Goal: Check status: Check status

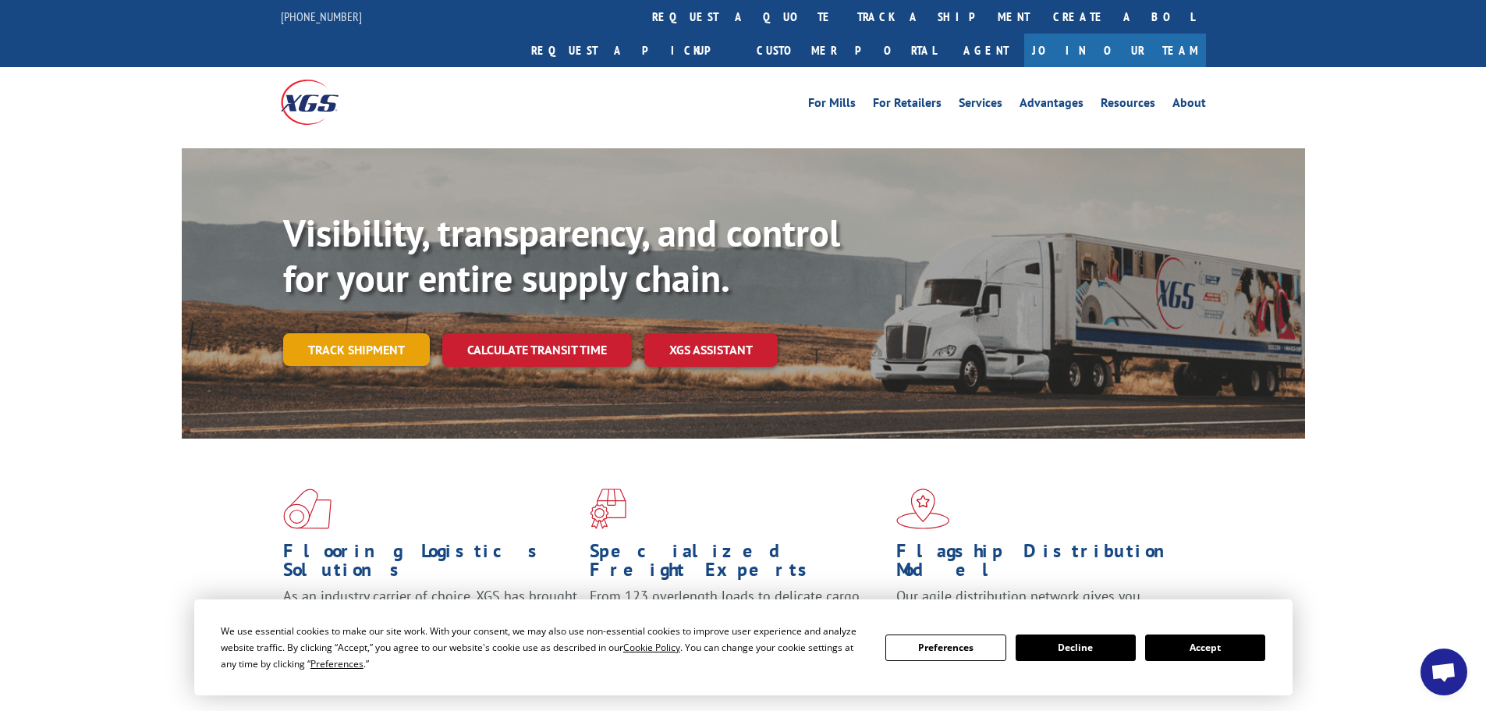
click at [370, 333] on link "Track shipment" at bounding box center [356, 349] width 147 height 33
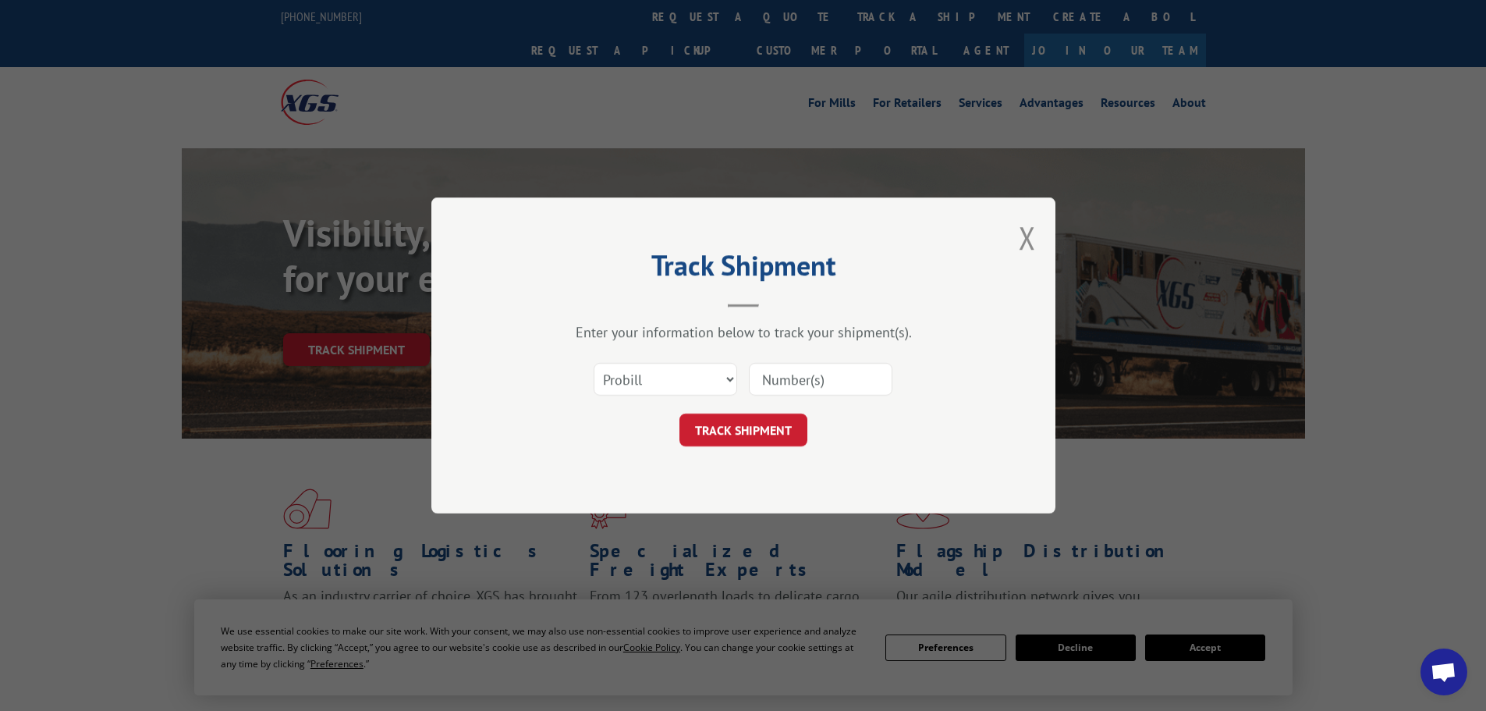
click at [788, 380] on input at bounding box center [821, 379] width 144 height 33
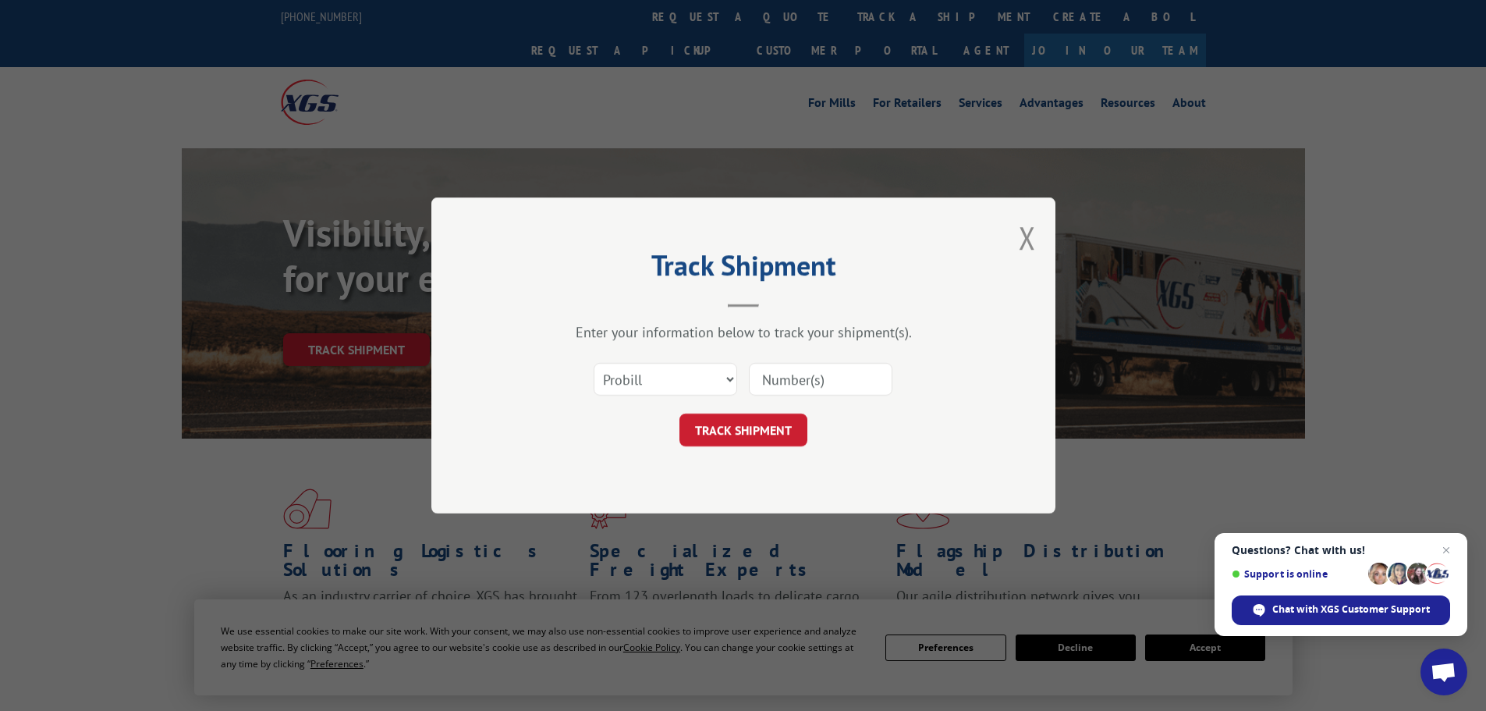
paste input "17229504"
type input "17229504"
click at [737, 423] on button "TRACK SHIPMENT" at bounding box center [744, 430] width 128 height 33
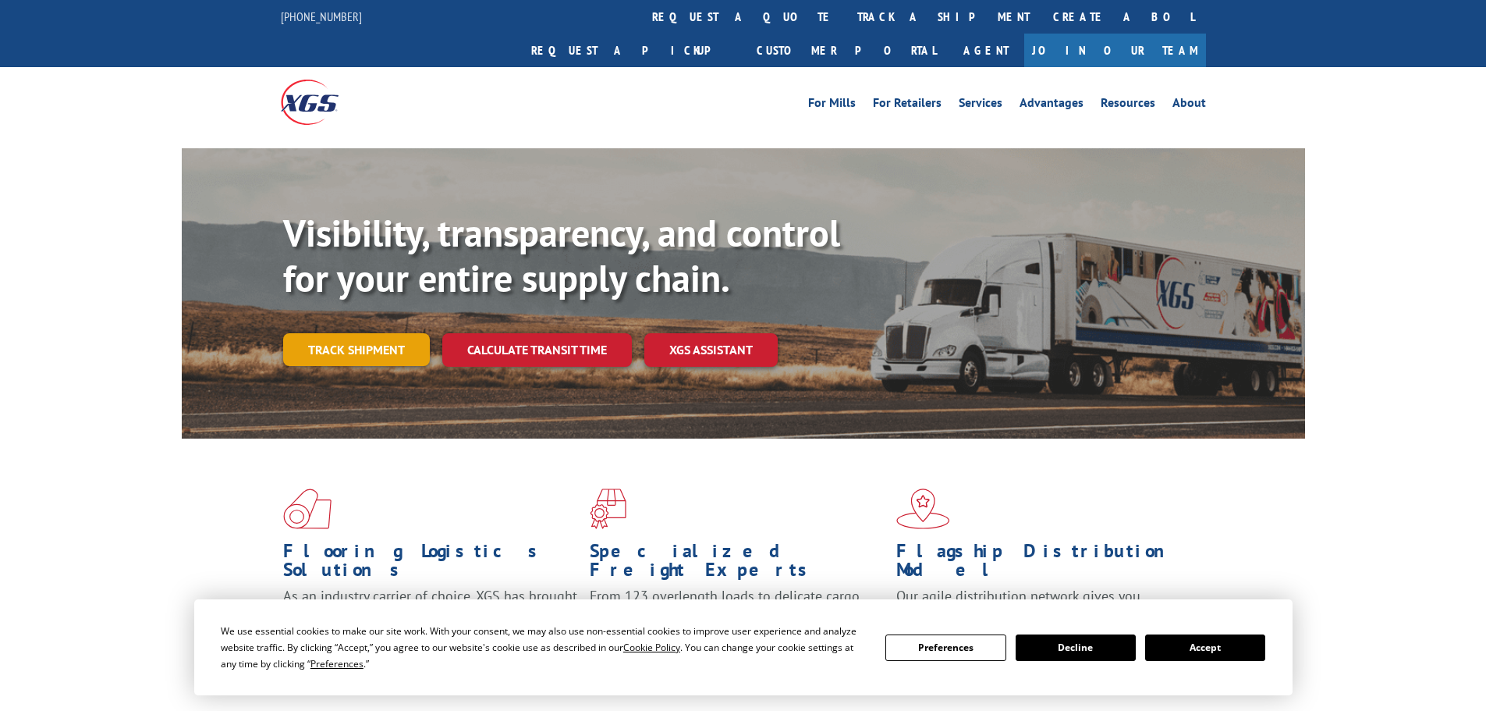
click at [368, 333] on link "Track shipment" at bounding box center [356, 349] width 147 height 33
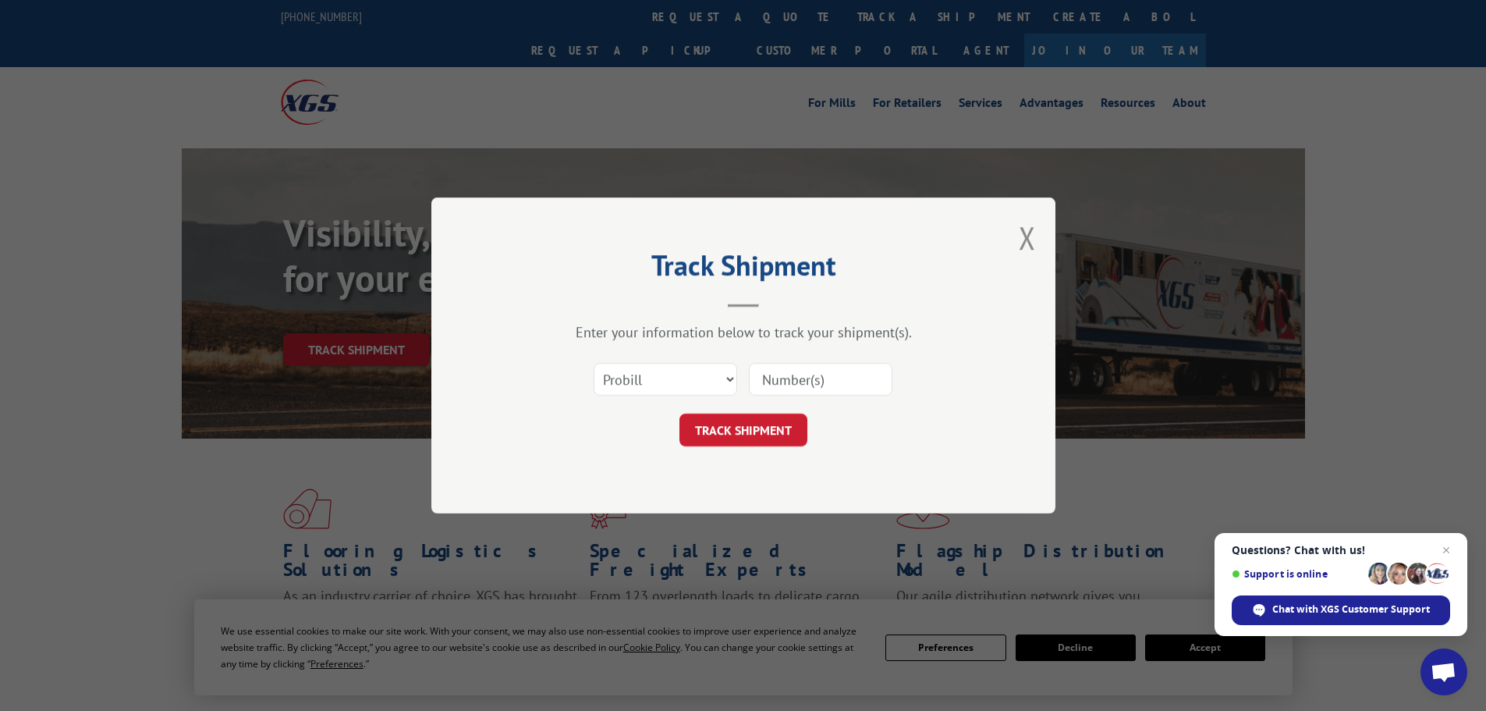
click at [811, 367] on input at bounding box center [821, 379] width 144 height 33
paste input "17229634"
type input "17229634"
click at [744, 428] on button "TRACK SHIPMENT" at bounding box center [744, 430] width 128 height 33
